Goal: Task Accomplishment & Management: Complete application form

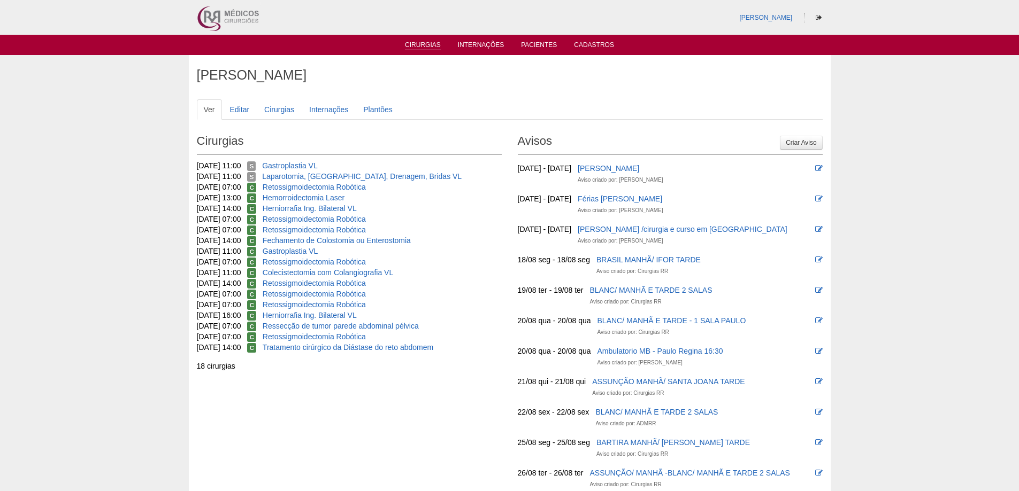
click at [429, 45] on link "Cirurgias" at bounding box center [423, 45] width 36 height 9
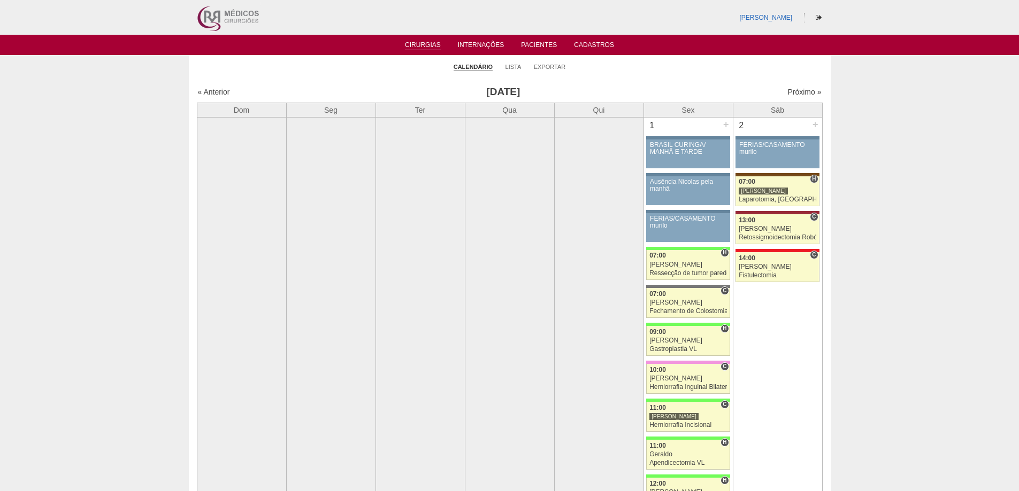
click at [245, 17] on img at bounding box center [227, 17] width 66 height 35
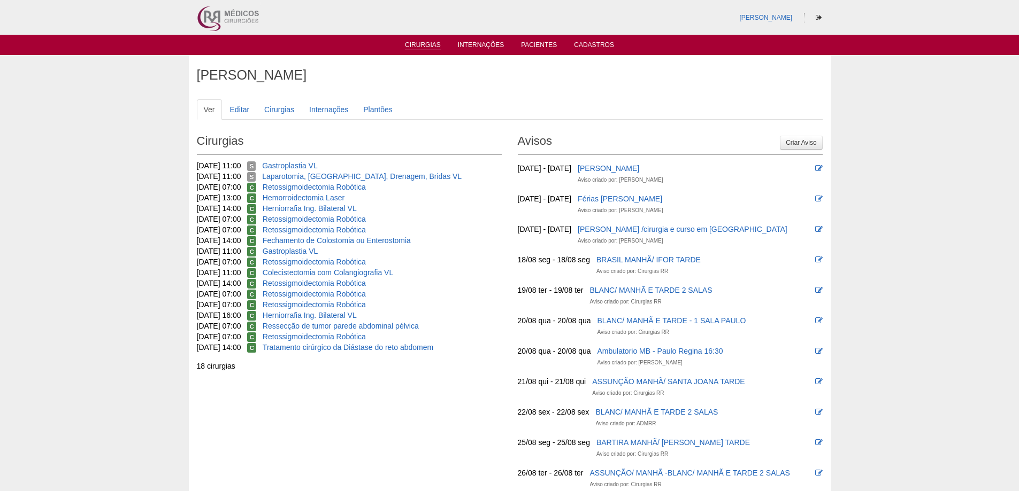
click at [423, 49] on link "Cirurgias" at bounding box center [423, 45] width 36 height 9
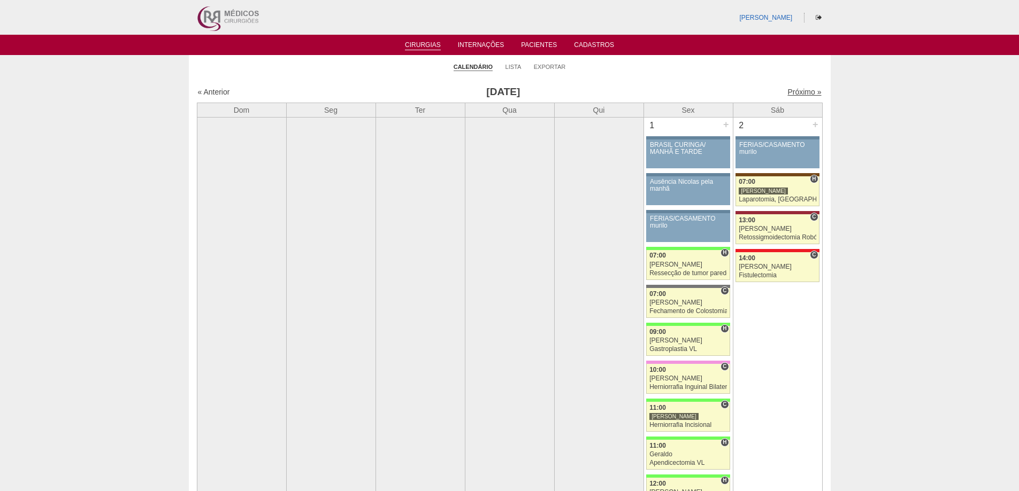
click at [794, 89] on link "Próximo »" at bounding box center [804, 92] width 34 height 9
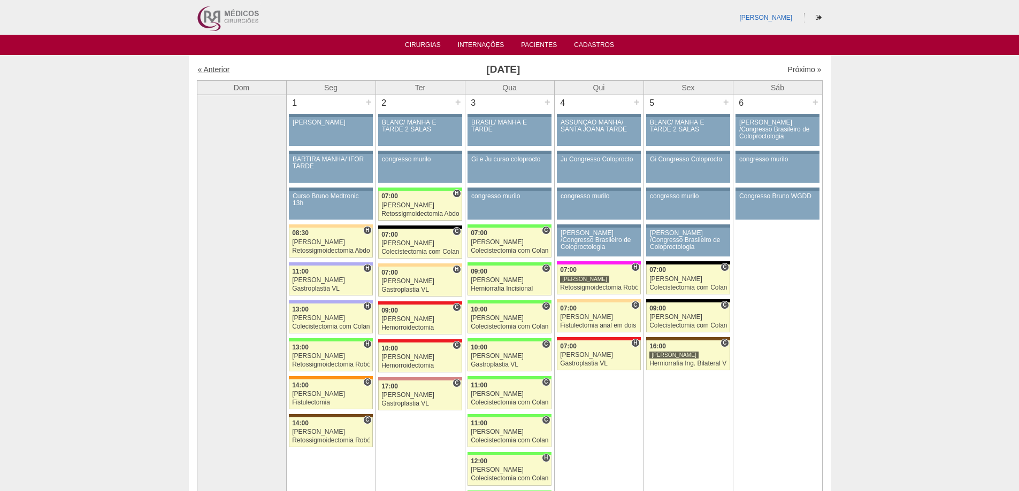
click at [218, 71] on link "« Anterior" at bounding box center [214, 69] width 32 height 9
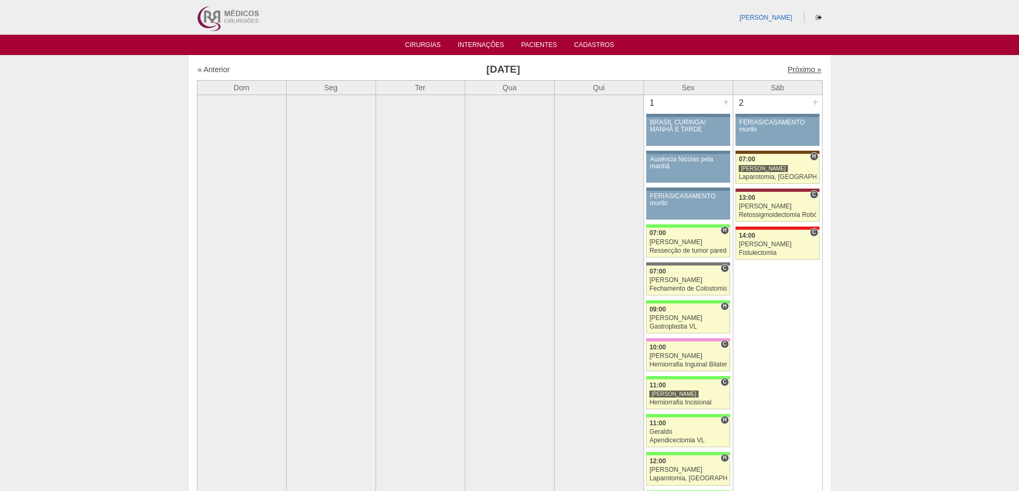
click at [799, 69] on link "Próximo »" at bounding box center [804, 69] width 34 height 9
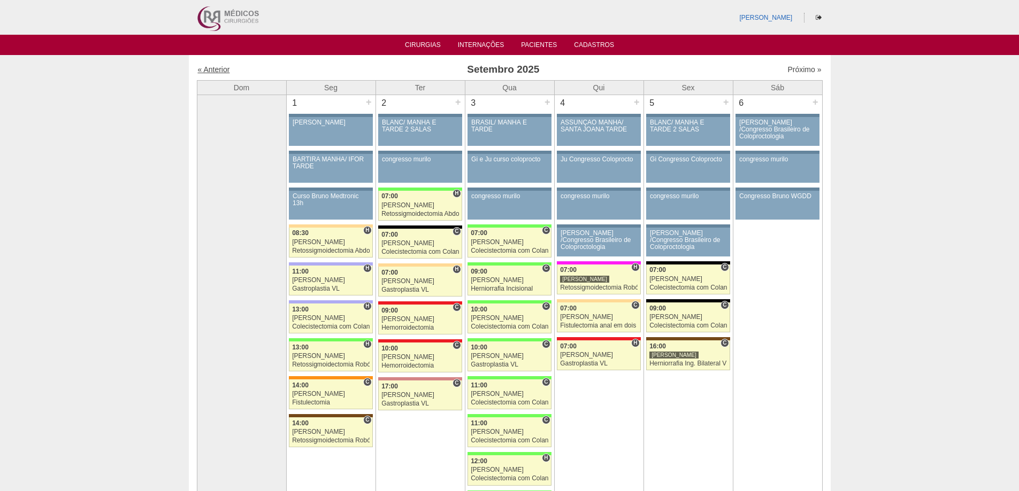
click at [226, 70] on link "« Anterior" at bounding box center [214, 69] width 32 height 9
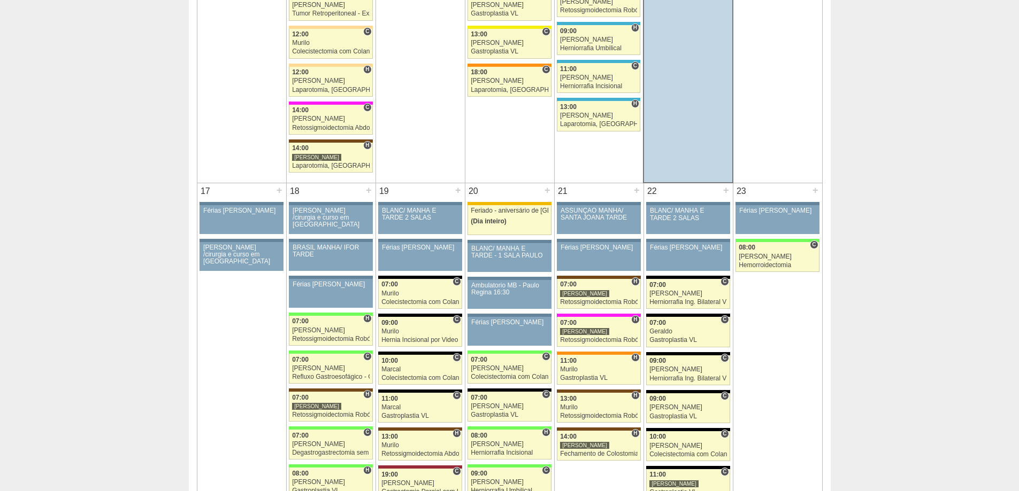
scroll to position [1551, 0]
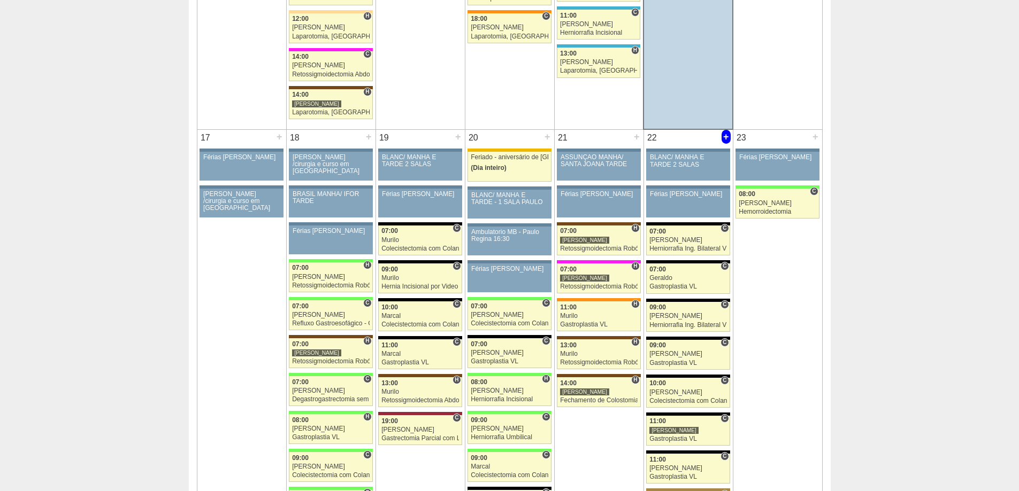
click at [726, 136] on div "+" at bounding box center [725, 137] width 9 height 14
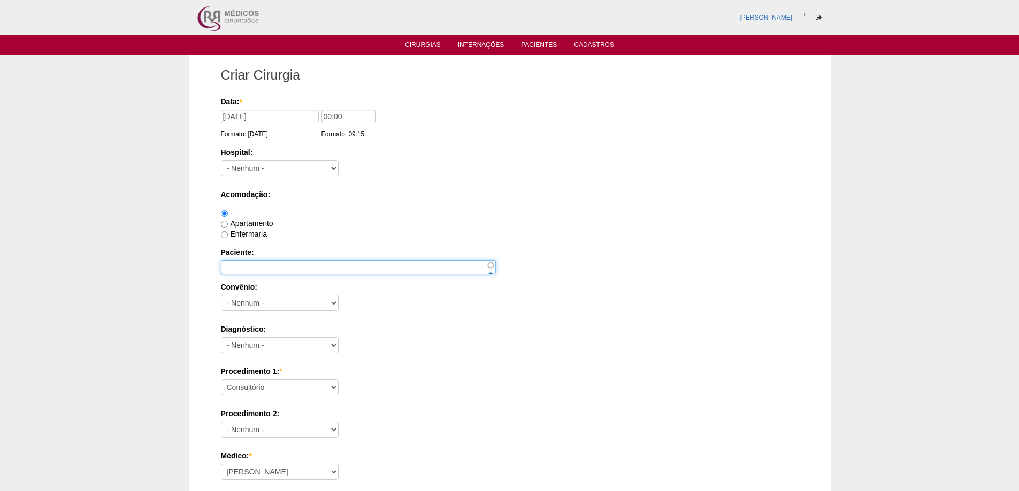
click at [296, 263] on input "Paciente:" at bounding box center [358, 267] width 275 height 14
paste input "[PERSON_NAME]"
type input "[PERSON_NAME]"
click at [314, 239] on div "Enfermaria" at bounding box center [510, 234] width 578 height 11
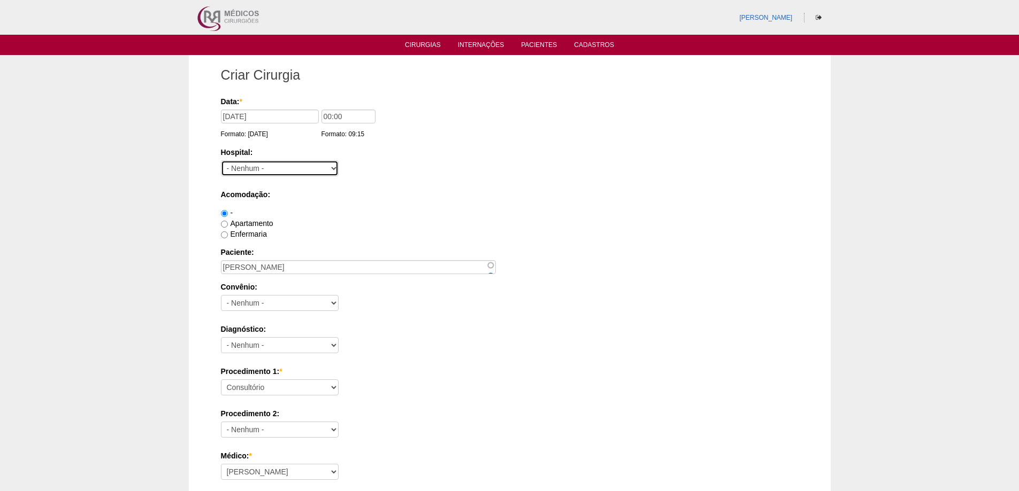
click at [283, 172] on select "- [GEOGRAPHIC_DATA] - [DATE] [PERSON_NAME] Alvorada América Assunção Bartira Be…" at bounding box center [280, 168] width 118 height 16
select select "67"
click at [221, 160] on select "- [GEOGRAPHIC_DATA] - [DATE] [PERSON_NAME] Alvorada América Assunção Bartira Be…" at bounding box center [280, 168] width 118 height 16
click at [485, 286] on label "Convênio:" at bounding box center [510, 287] width 578 height 11
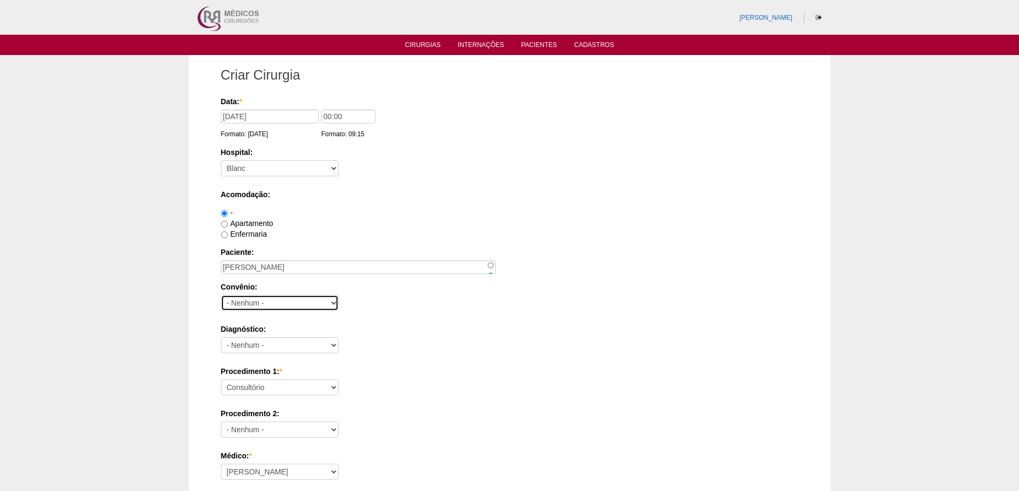
click at [338, 295] on select "- Nenhum - Abet Afresp Allianz Amil Blue Life Caasp Cabesp Caixa de Pensões Car…" at bounding box center [280, 303] width 118 height 16
click at [325, 115] on input "00:00" at bounding box center [348, 117] width 54 height 14
click at [328, 117] on input "00:00" at bounding box center [348, 117] width 54 height 14
drag, startPoint x: 328, startPoint y: 117, endPoint x: 320, endPoint y: 115, distance: 8.3
click at [321, 115] on input "00:00" at bounding box center [348, 117] width 54 height 14
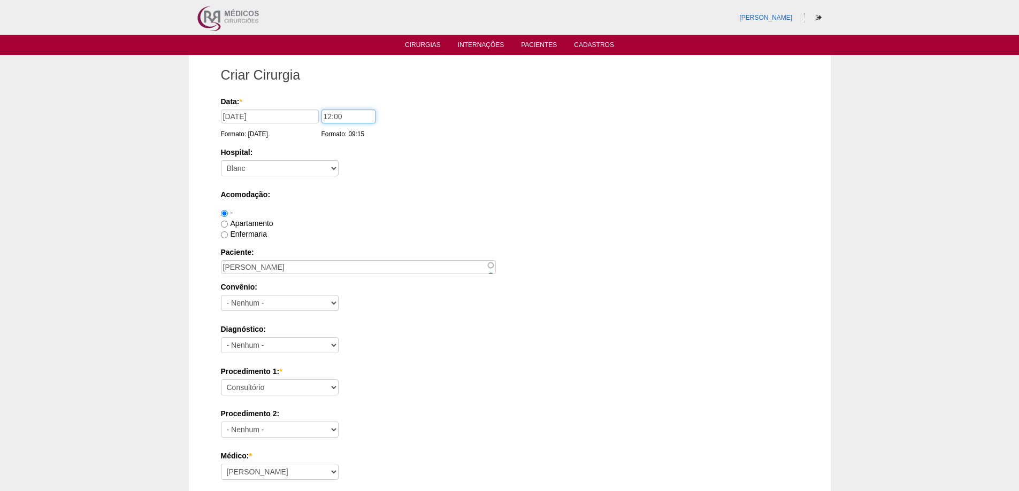
type input "12:00"
click at [398, 159] on div "Hospital: - Nenhum - 9 de Julho Albert Einstein Alvorada América Assunção Barti…" at bounding box center [510, 164] width 578 height 35
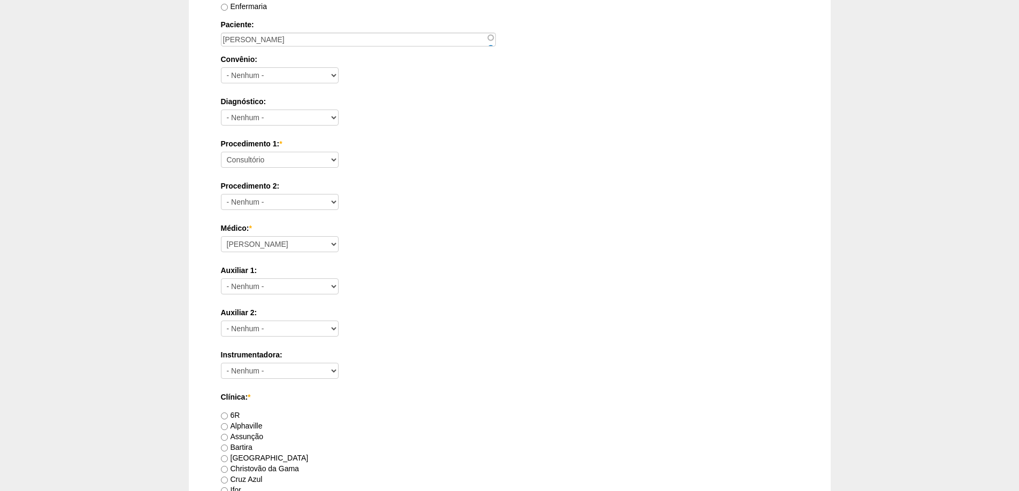
scroll to position [214, 0]
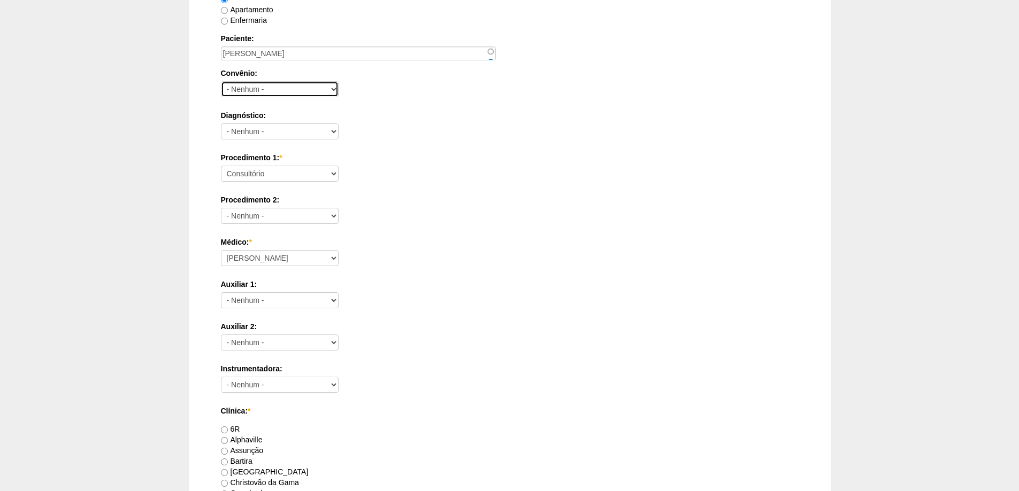
click at [298, 93] on select "- Nenhum - Abet Afresp Allianz Amil Blue Life Caasp Cabesp Caixa de Pensões Car…" at bounding box center [280, 89] width 118 height 16
drag, startPoint x: 494, startPoint y: 96, endPoint x: 445, endPoint y: 10, distance: 98.6
click at [494, 94] on div "Convênio: - Nenhum - Abet Afresp Allianz Amil Blue Life Caasp Cabesp Caixa de P…" at bounding box center [510, 85] width 578 height 35
click at [288, 84] on select "- Nenhum - Abet Afresp Allianz Amil Blue Life Caasp Cabesp Caixa de Pensões Car…" at bounding box center [280, 89] width 118 height 16
select select "8907"
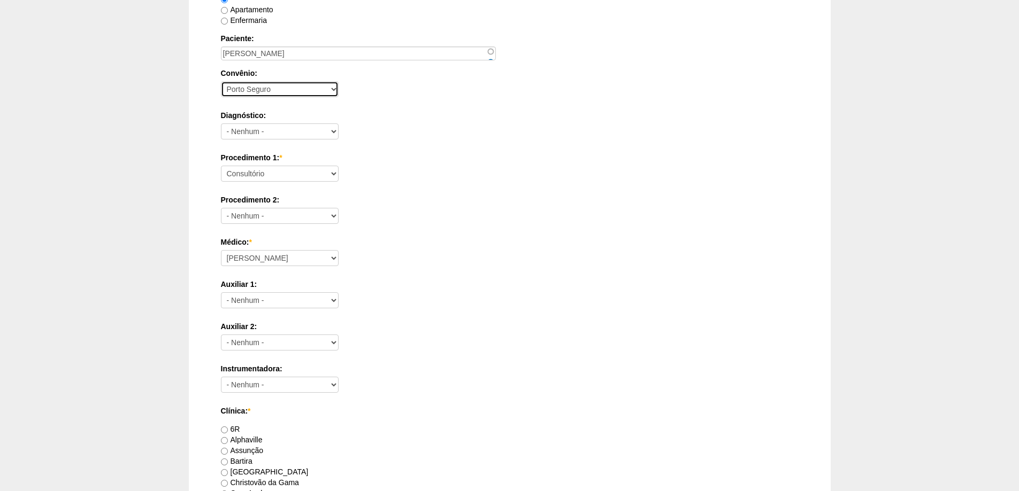
click at [221, 81] on select "- Nenhum - Abet Afresp Allianz Amil Blue Life Caasp Cabesp Caixa de Pensões Car…" at bounding box center [280, 89] width 118 height 16
click at [507, 196] on label "Procedimento 2:" at bounding box center [510, 200] width 578 height 11
click at [338, 208] on select "- Nenhum - Consultório Abscesso Hepático - Drenagem Abscesso perianal Amputação…" at bounding box center [280, 216] width 118 height 16
click at [299, 134] on select "- Nenhum - Abdome Agudo Abscesso Hepático Abscesso Perianal Abscesso Peritoneal…" at bounding box center [280, 132] width 118 height 16
select select "3704"
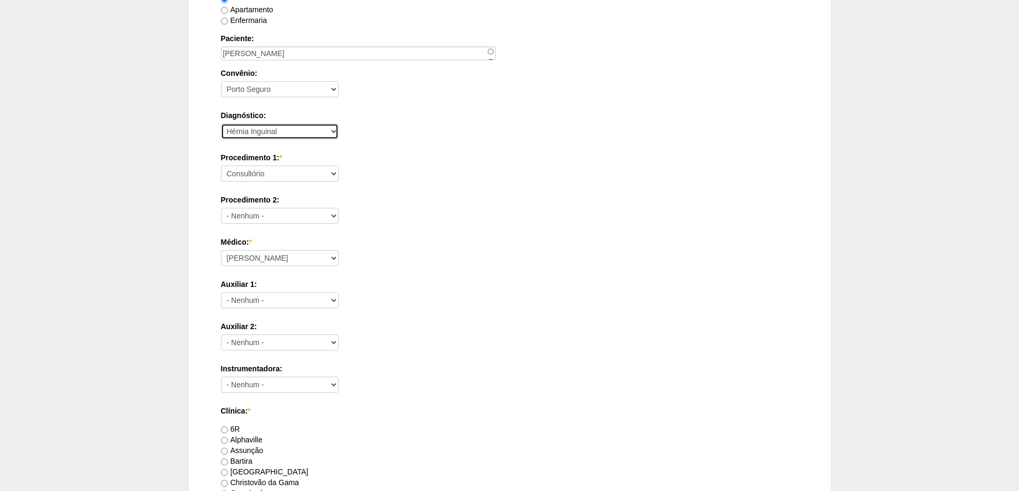
click at [221, 124] on select "- Nenhum - Abdome Agudo Abscesso Hepático Abscesso Perianal Abscesso Peritoneal…" at bounding box center [280, 132] width 118 height 16
click at [418, 228] on div "Procedimento 2: - Nenhum - Consultório Abscesso Hepático - Drenagem Abscesso pe…" at bounding box center [510, 212] width 578 height 35
click at [304, 169] on select "Consultório Abscesso Hepático - Drenagem Abscesso perianal Amputação Abdômino P…" at bounding box center [280, 174] width 118 height 16
select select "4910"
click at [221, 166] on select "Consultório Abscesso Hepático - Drenagem Abscesso perianal Amputação Abdômino P…" at bounding box center [280, 174] width 118 height 16
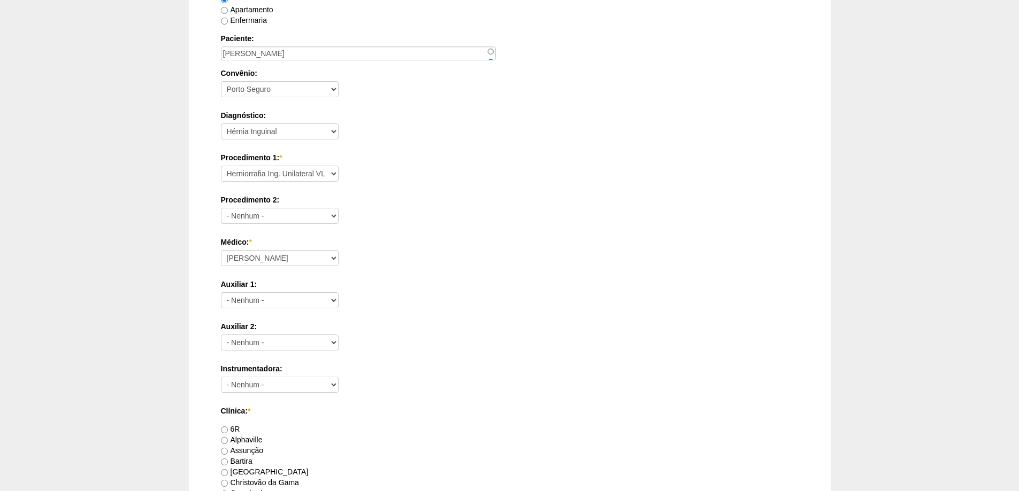
click at [525, 247] on label "Médico: *" at bounding box center [510, 242] width 578 height 11
click at [338, 250] on select "Ana Paula Bruno Felipe Rossi Geraldo Igor Benevides Isabella Juliana Luiz Guilh…" at bounding box center [280, 258] width 118 height 16
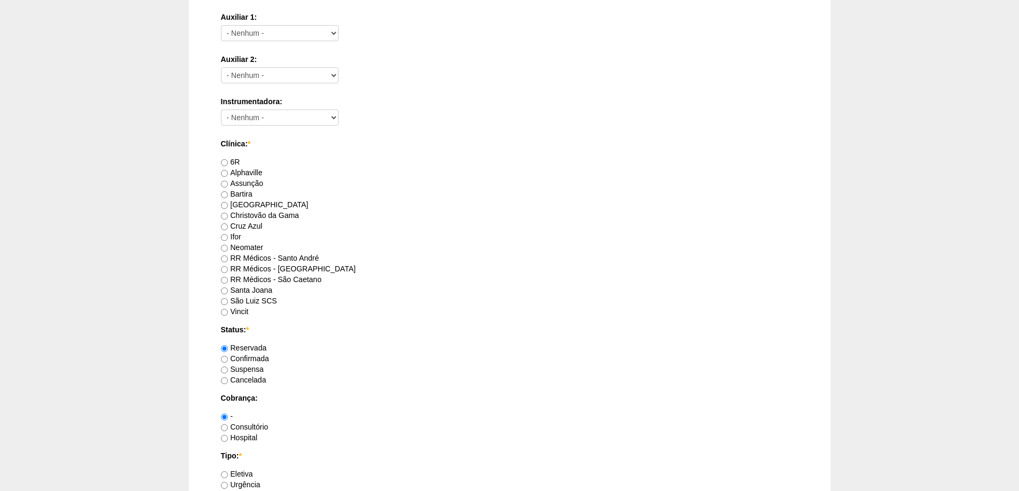
scroll to position [535, 0]
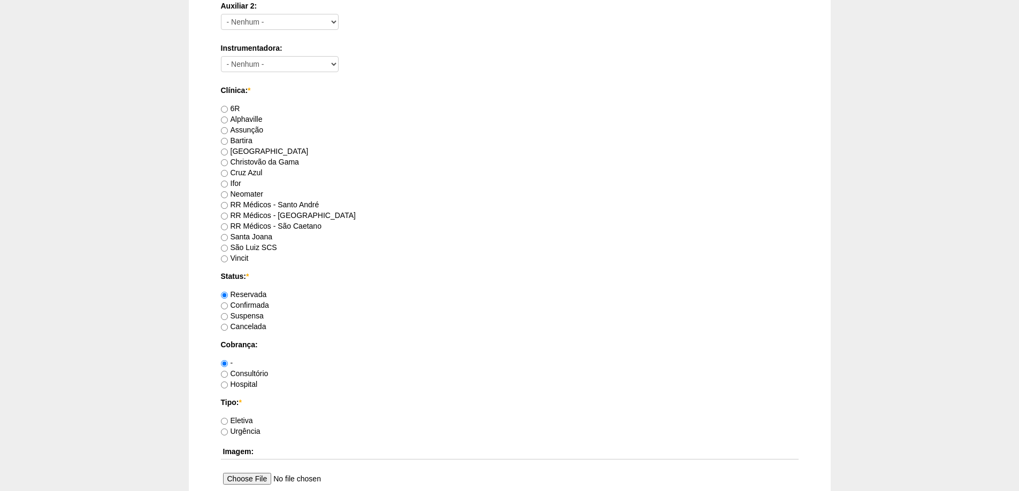
click at [275, 206] on label "RR Médicos - Santo André" at bounding box center [270, 205] width 98 height 9
click at [228, 206] on input "RR Médicos - Santo André" at bounding box center [224, 205] width 7 height 7
radio input "true"
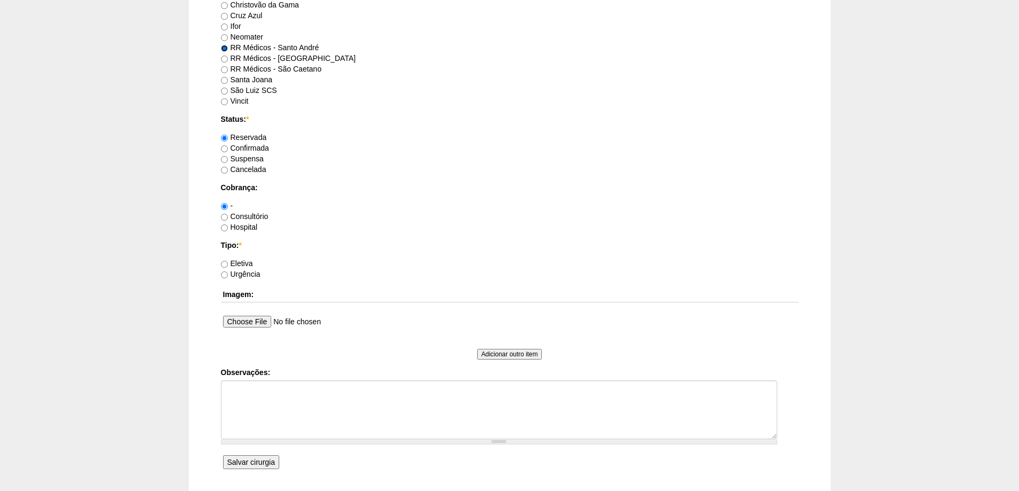
scroll to position [695, 0]
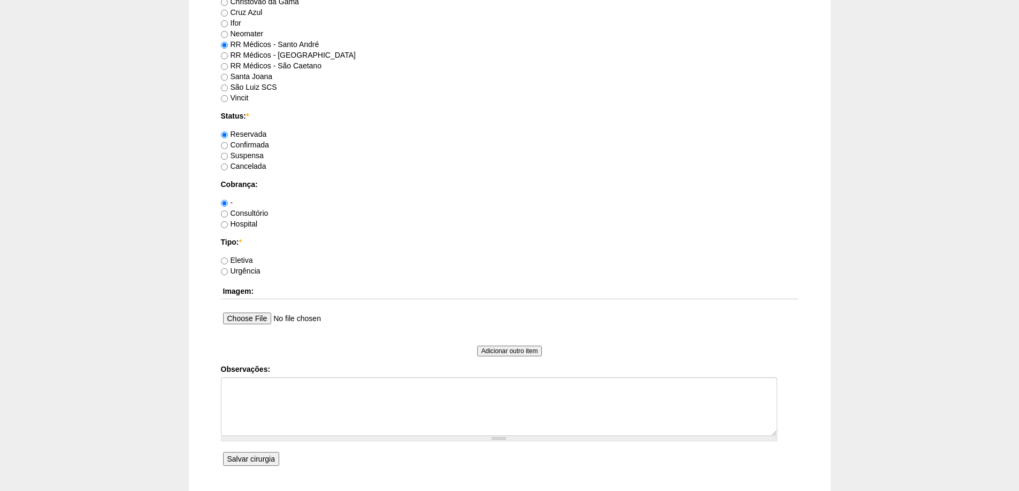
drag, startPoint x: 260, startPoint y: 147, endPoint x: 346, endPoint y: 171, distance: 89.4
click at [346, 171] on div "Reservada Confirmada Suspensa Cancelada" at bounding box center [510, 150] width 578 height 43
click at [339, 171] on div at bounding box center [339, 171] width 0 height 0
click at [336, 223] on div "Hospital" at bounding box center [510, 224] width 578 height 11
click at [255, 212] on label "Consultório" at bounding box center [245, 213] width 48 height 9
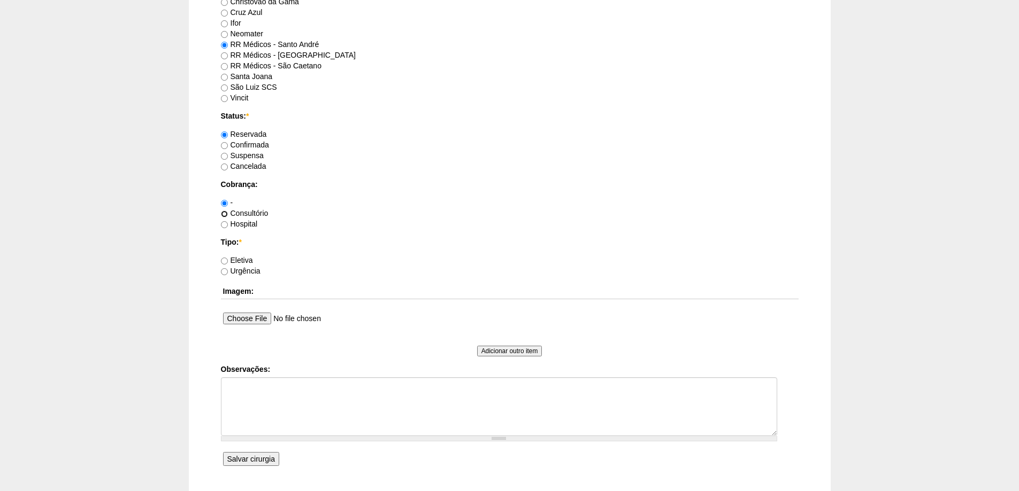
click at [228, 212] on input "Consultório" at bounding box center [224, 214] width 7 height 7
radio input "true"
click at [248, 257] on label "Eletiva" at bounding box center [237, 260] width 32 height 9
click at [228, 258] on input "Eletiva" at bounding box center [224, 261] width 7 height 7
radio input "true"
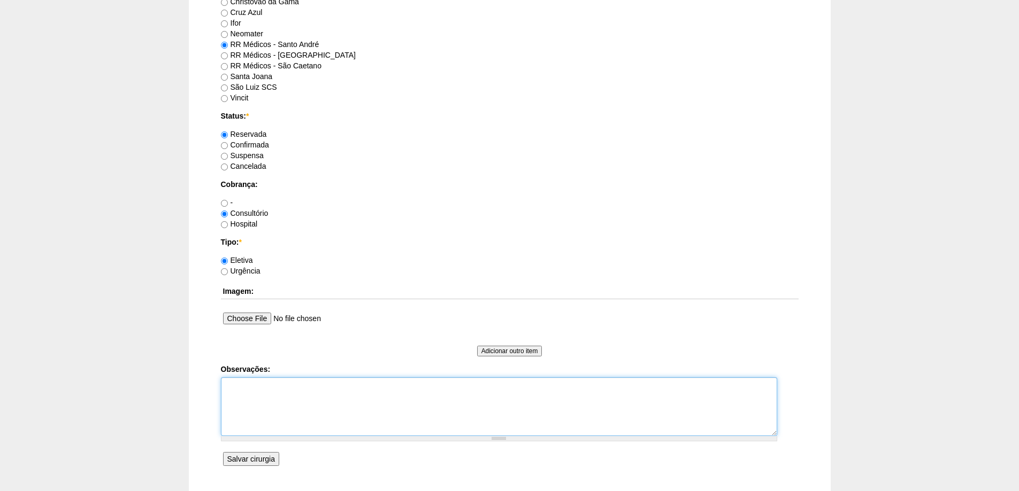
click at [278, 386] on textarea "Observações:" at bounding box center [499, 407] width 556 height 59
type textarea "Perderá convenio 31/08"
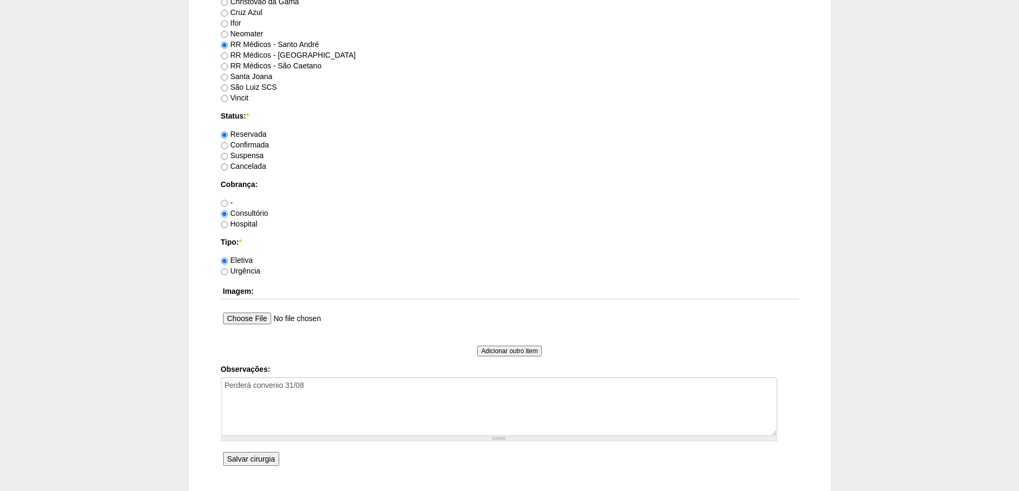
click at [248, 460] on input "Salvar cirurgia" at bounding box center [251, 459] width 56 height 14
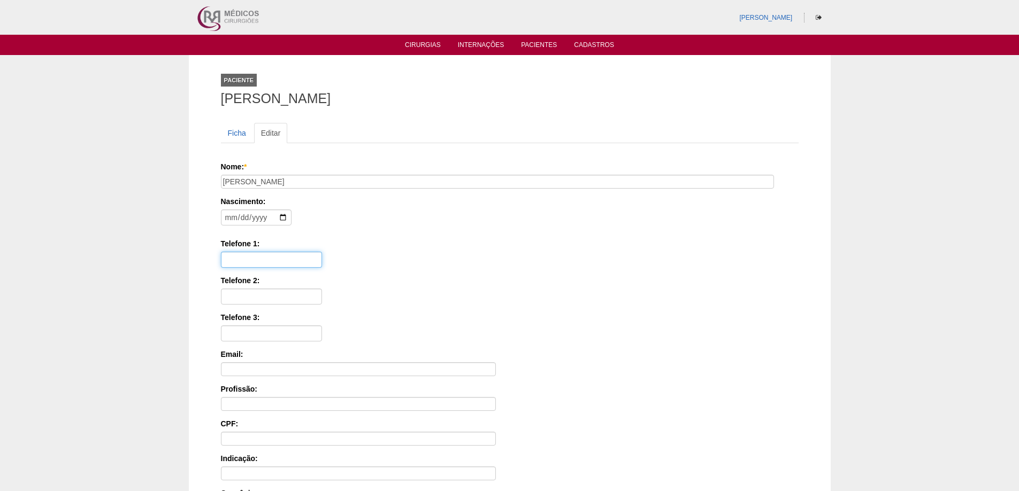
click at [265, 257] on input "Telefone 1:" at bounding box center [271, 260] width 101 height 16
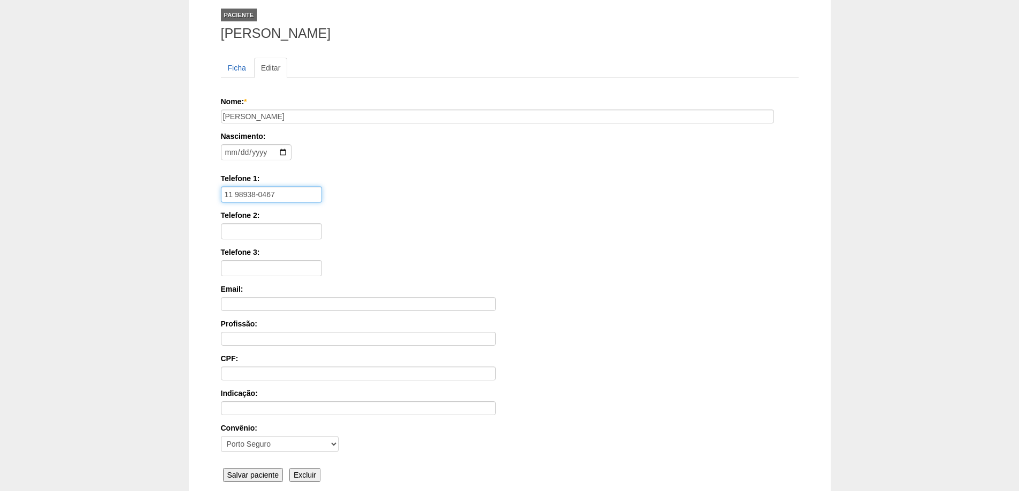
scroll to position [161, 0]
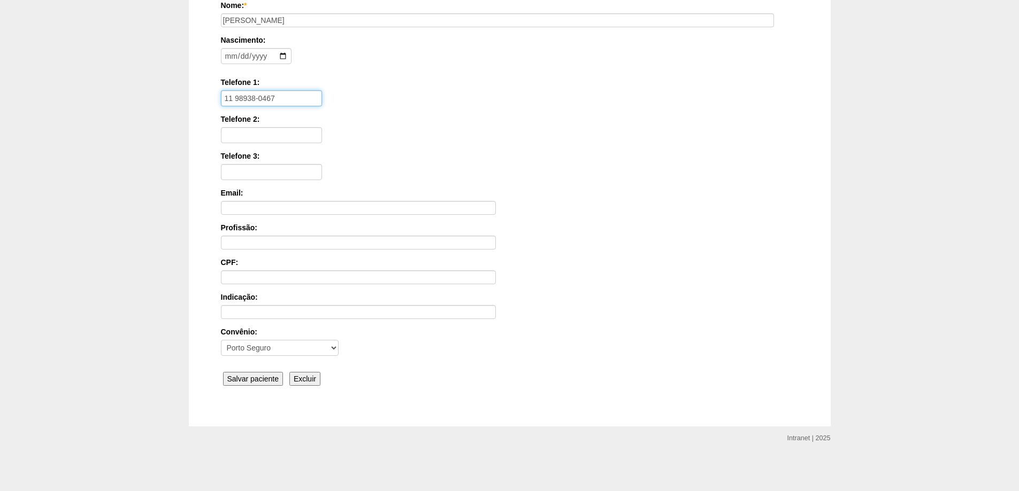
type input "11 98938-0467"
click at [259, 383] on input "Salvar paciente" at bounding box center [253, 379] width 60 height 14
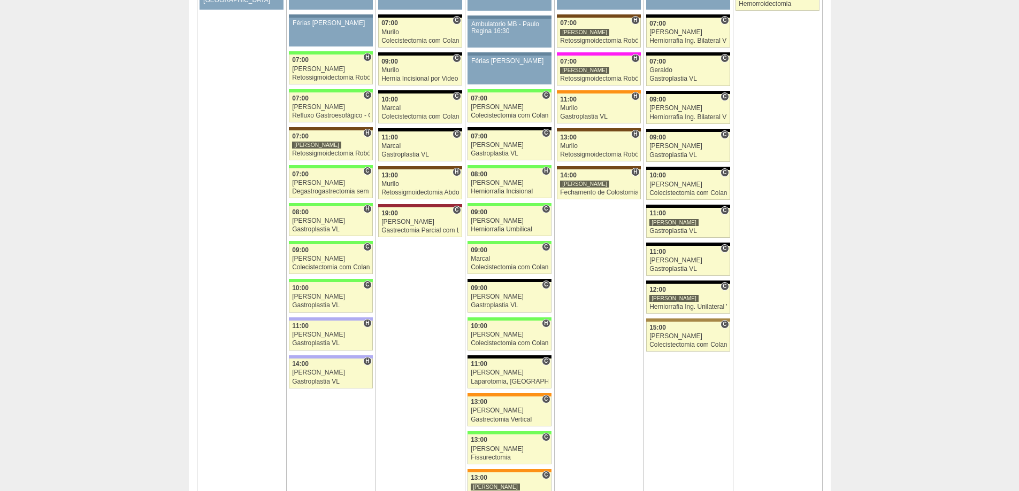
scroll to position [1818, 0]
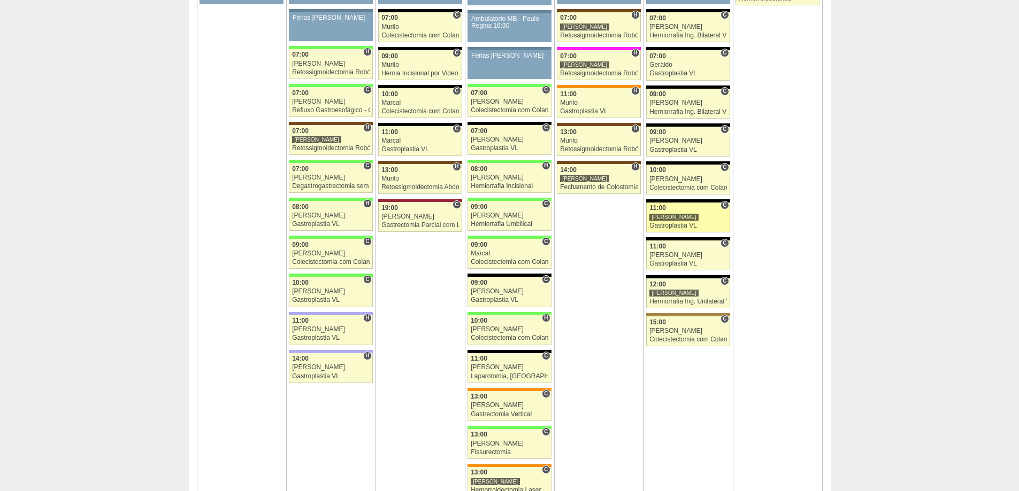
click at [671, 215] on div "[PERSON_NAME]" at bounding box center [673, 217] width 49 height 8
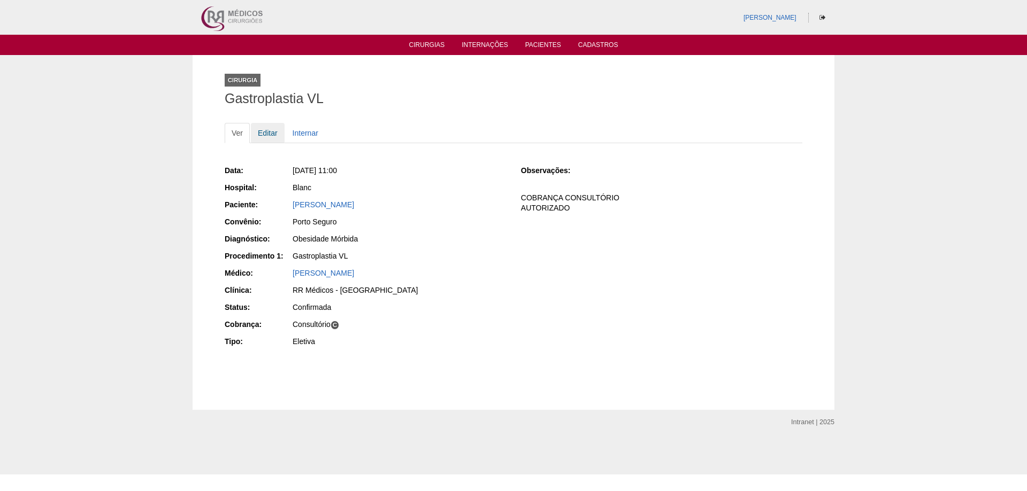
click at [273, 135] on link "Editar" at bounding box center [268, 133] width 34 height 20
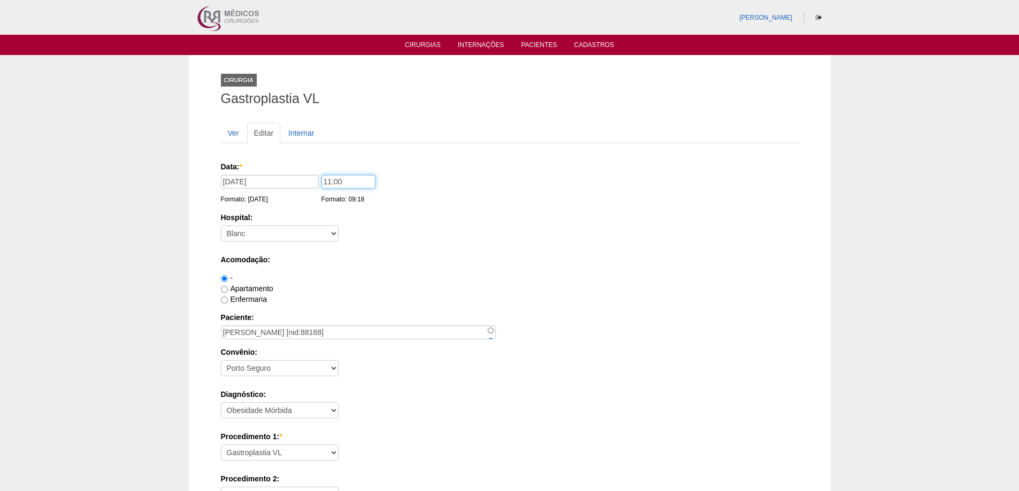
click at [326, 181] on input "11:00" at bounding box center [348, 182] width 54 height 14
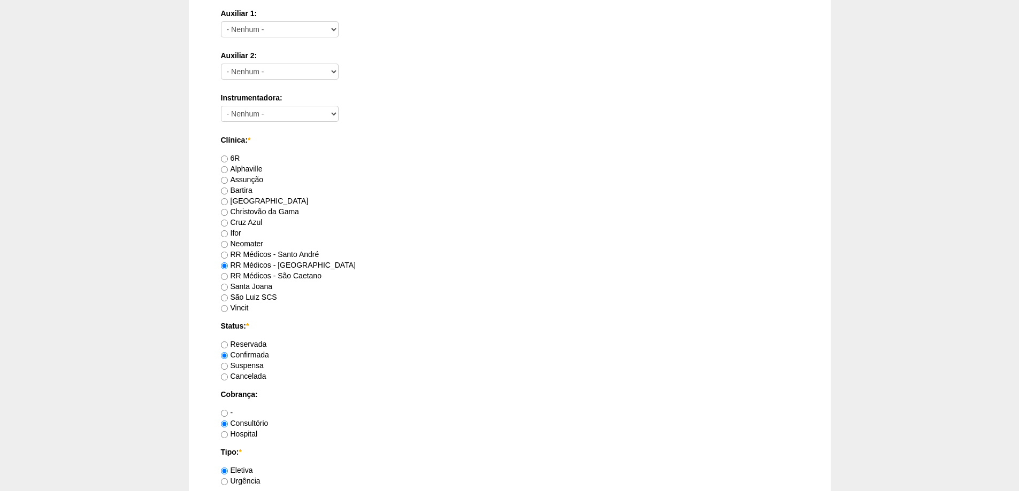
scroll to position [802, 0]
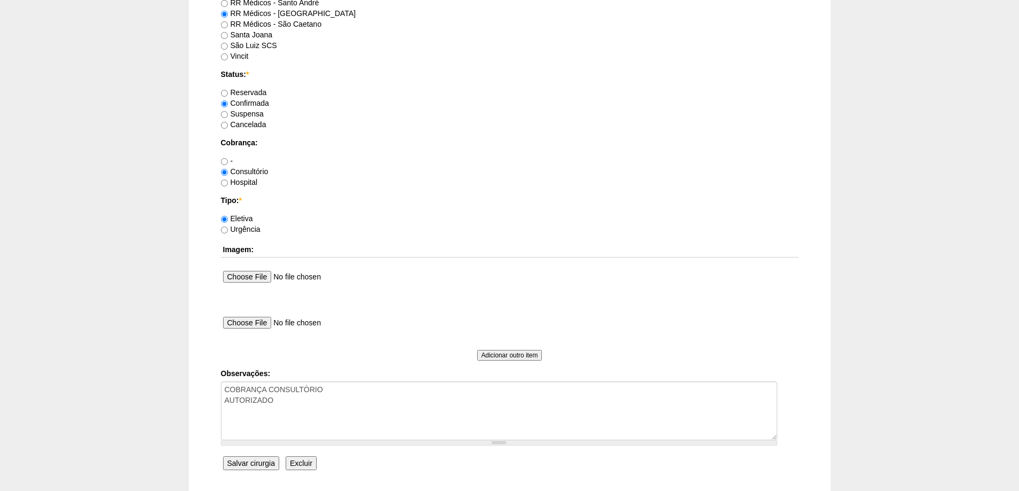
type input "10:00"
click at [236, 461] on input "Salvar cirurgia" at bounding box center [251, 464] width 56 height 14
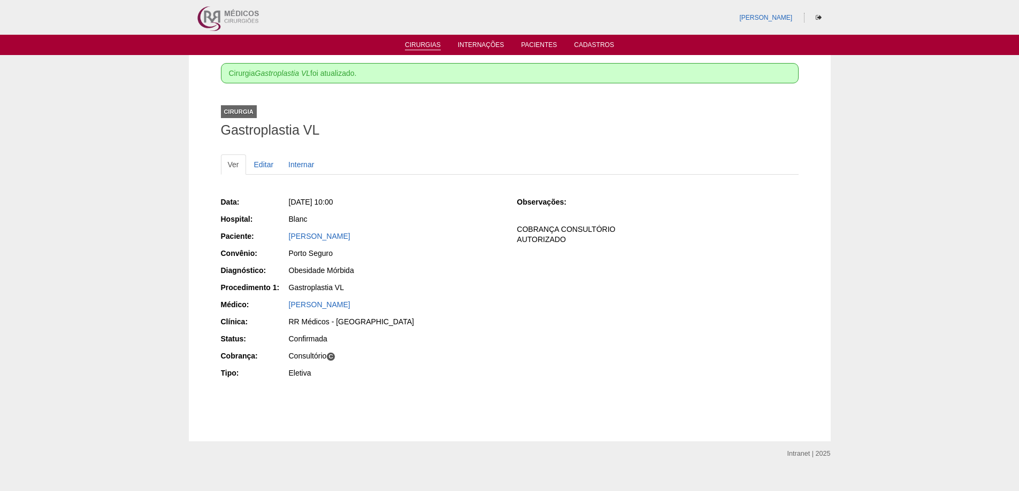
click at [417, 47] on link "Cirurgias" at bounding box center [423, 45] width 36 height 9
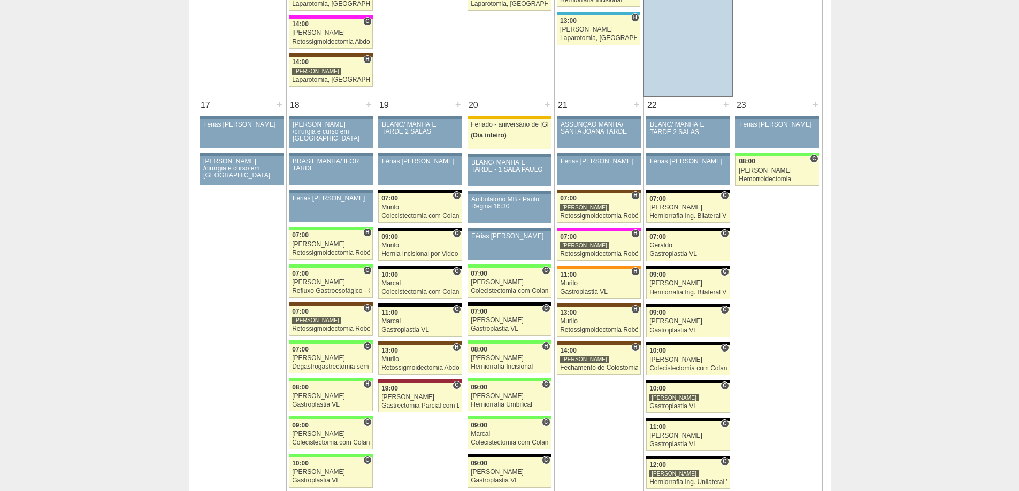
scroll to position [1604, 0]
